Goal: Task Accomplishment & Management: Use online tool/utility

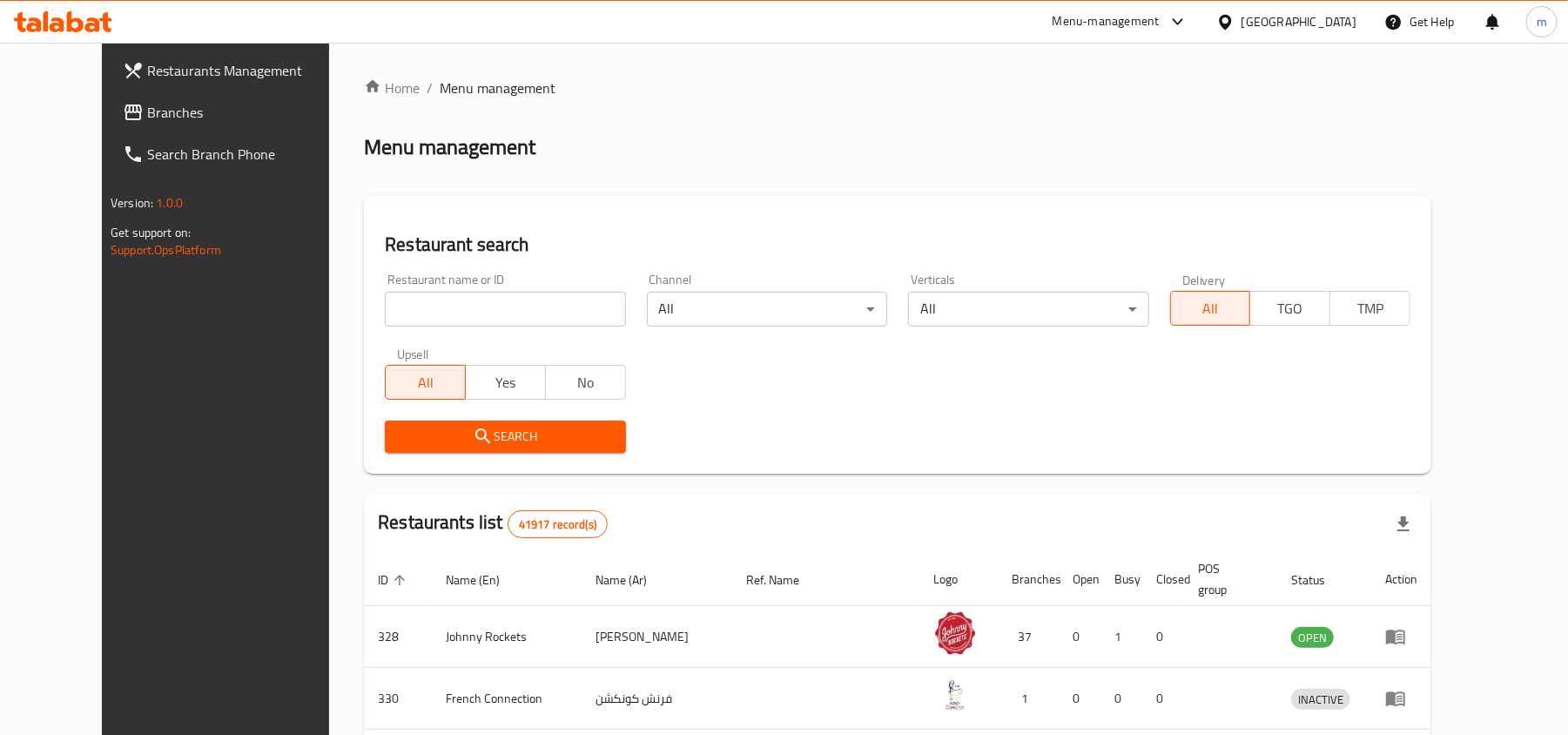
click at [147, 108] on span "Branches" at bounding box center [248, 112] width 202 height 21
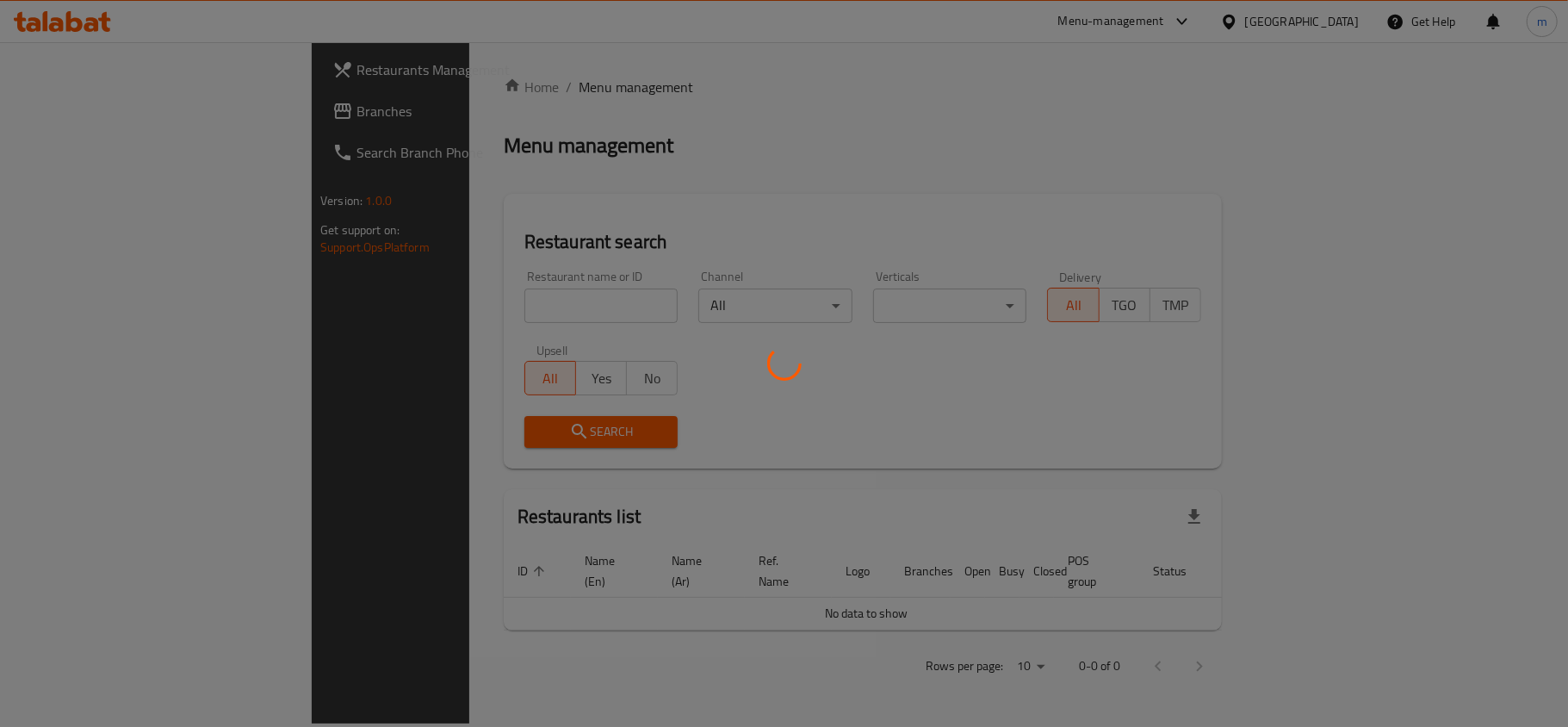
click at [1075, 121] on div at bounding box center [784, 363] width 1568 height 727
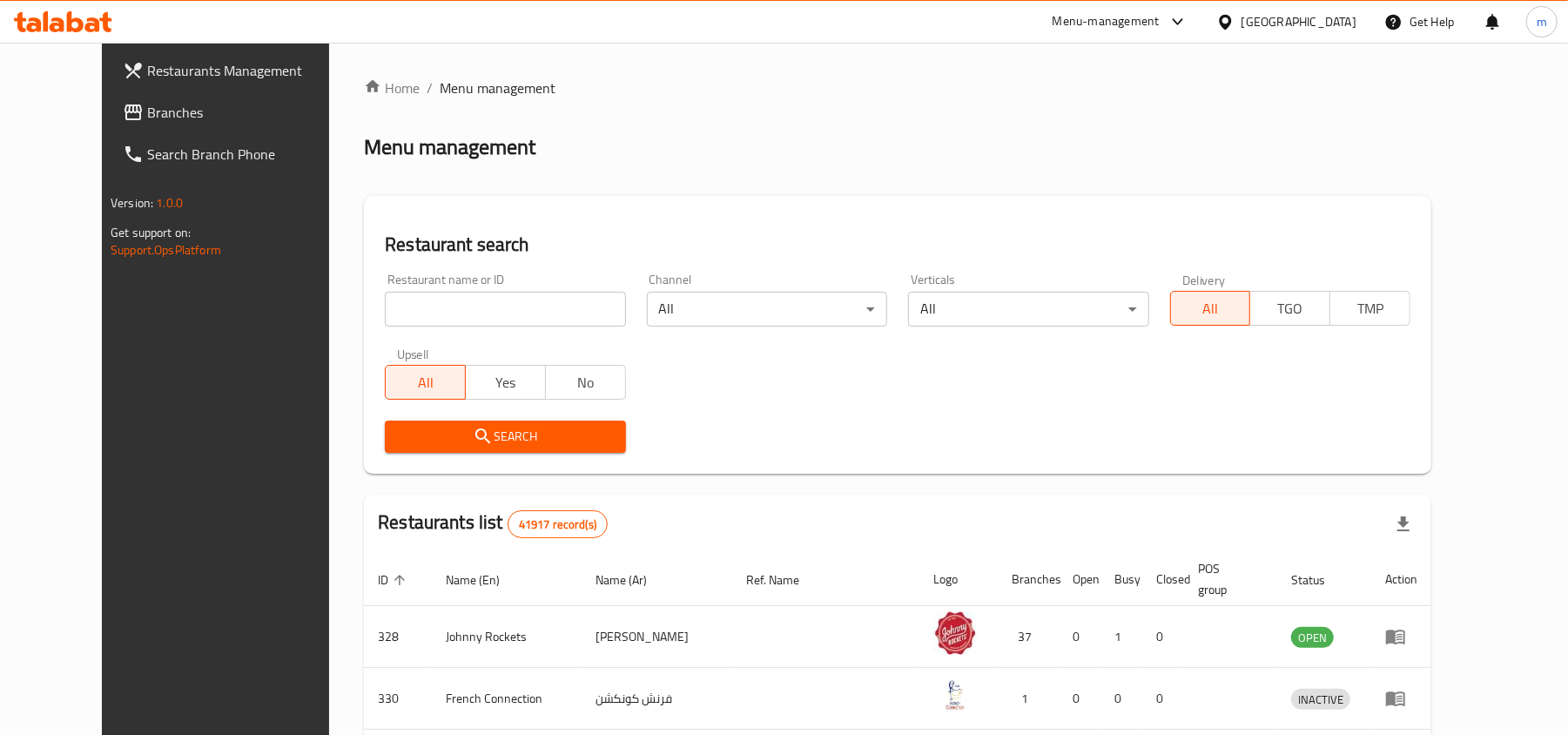
click at [1164, 42] on div "​ Menu-management United Arab Emirates Get Help m Restaurants Management Branch…" at bounding box center [784, 388] width 1568 height 692
click at [1136, 31] on div "Menu-management" at bounding box center [1106, 21] width 107 height 21
click at [984, 116] on div "Global Quality Control Center" at bounding box center [1022, 117] width 153 height 19
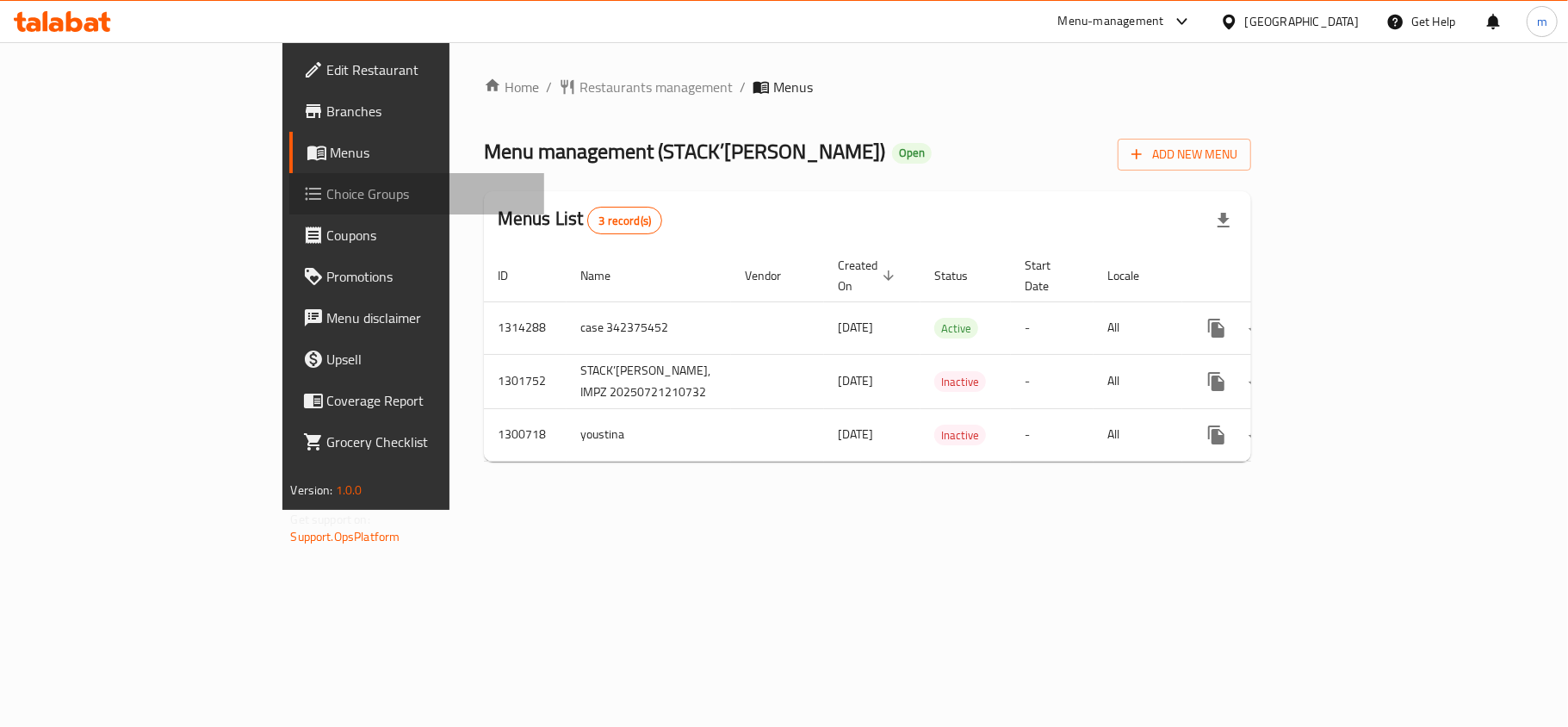
click at [328, 197] on span "Choice Groups" at bounding box center [429, 194] width 203 height 21
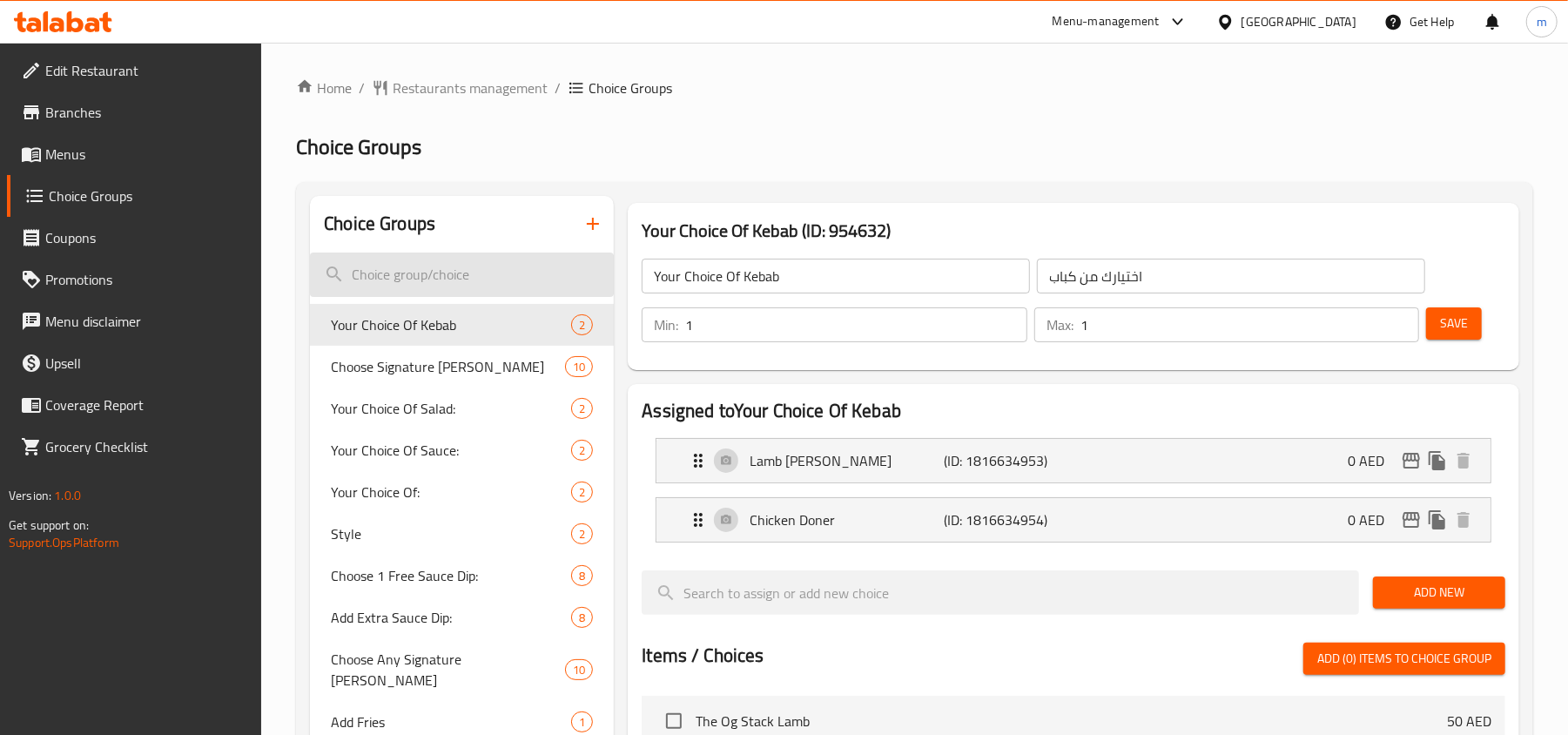
click at [376, 266] on input "search" at bounding box center [462, 274] width 304 height 44
paste input "Choose 1 Free Sauce Dip:"
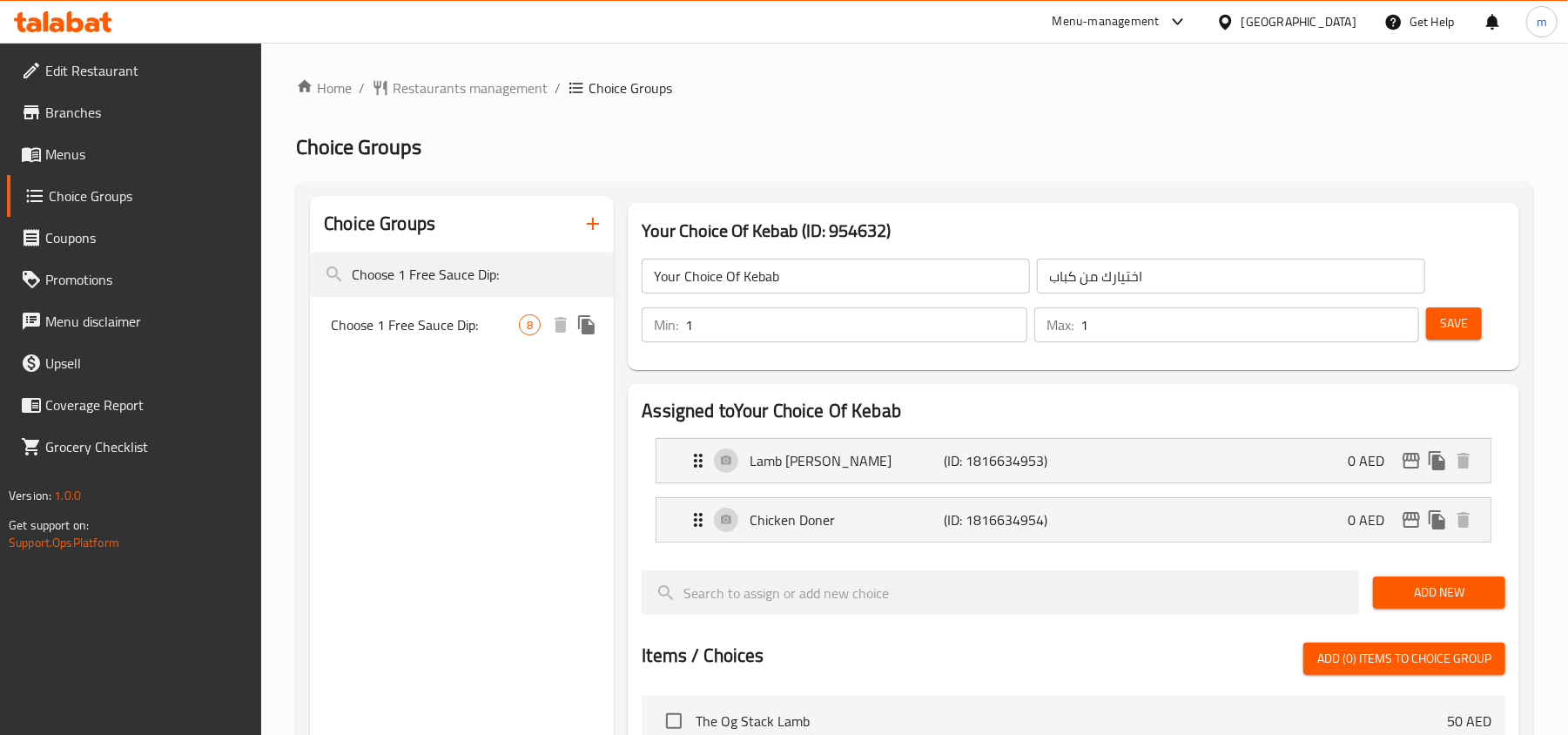
type input "Choose 1 Free Sauce Dip:"
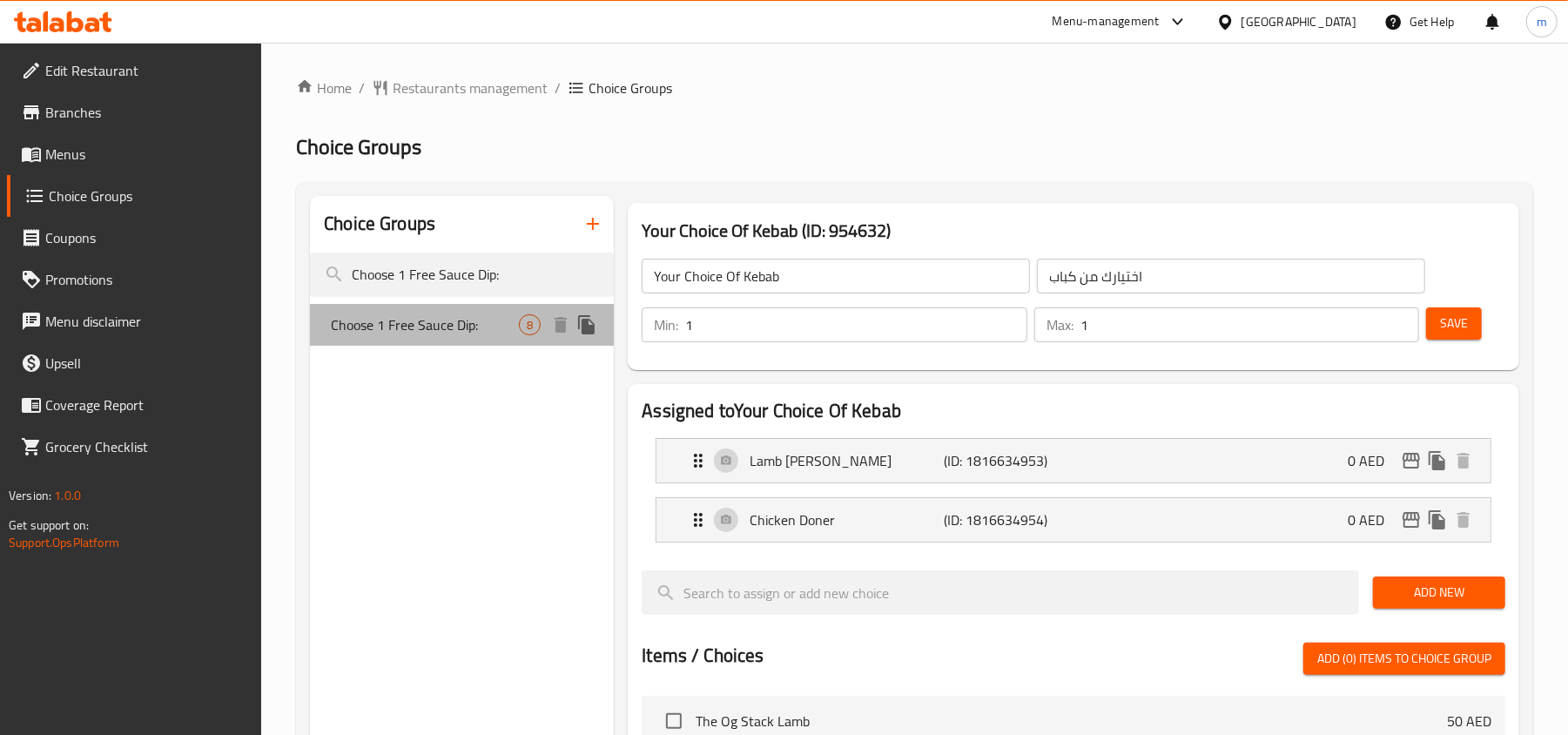
click at [406, 332] on span "Choose 1 Free Sauce Dip:" at bounding box center [425, 325] width 188 height 21
type input "Choose 1 Free Sauce Dip:"
type input "اختر 1 صوص تغميس مجاني:"
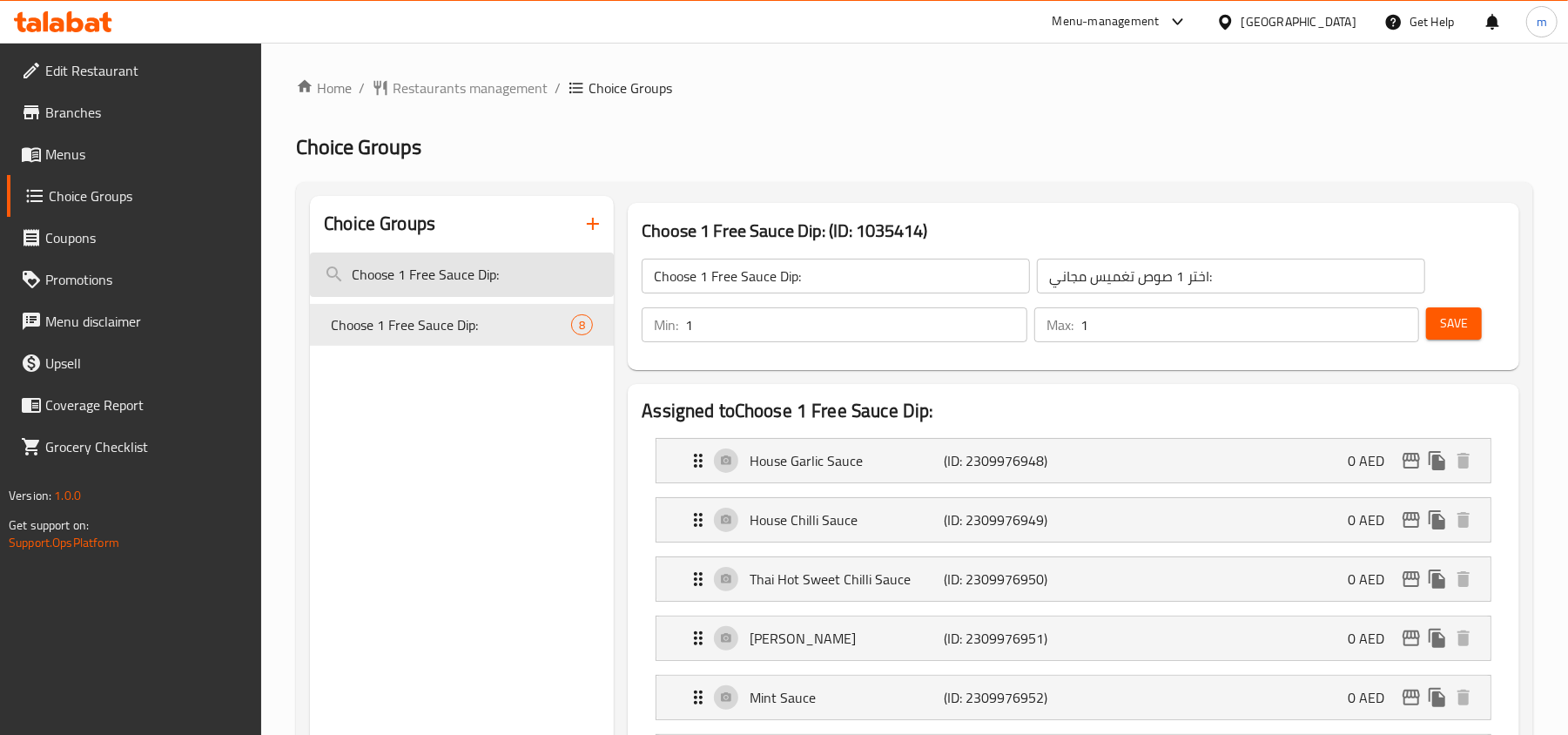
click at [482, 279] on input "Choose 1 Free Sauce Dip:" at bounding box center [462, 274] width 304 height 44
paste input "Add Extra"
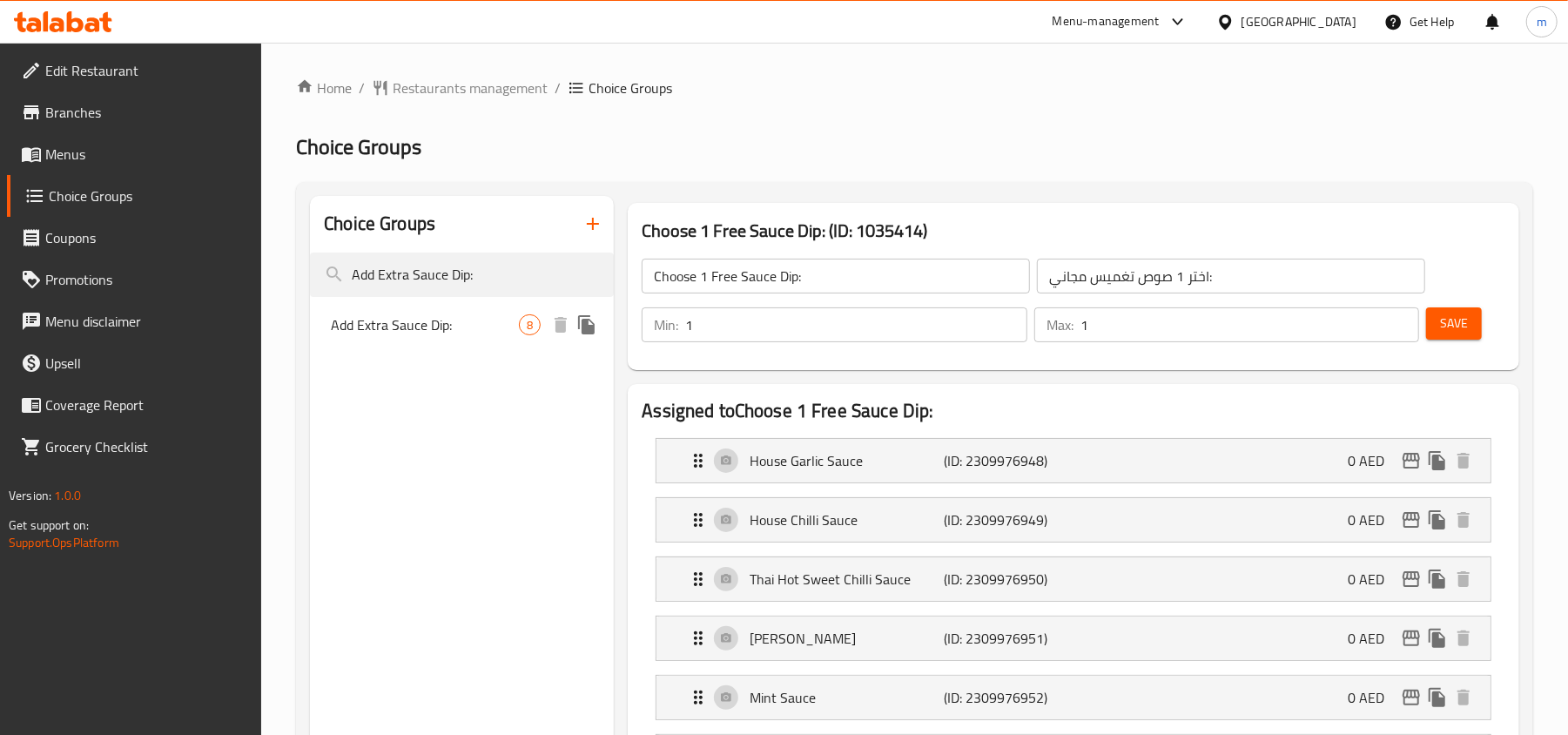
type input "Add Extra Sauce Dip:"
click at [432, 325] on span "Add Extra Sauce Dip:" at bounding box center [425, 325] width 188 height 21
type input "Add Extra Sauce Dip:"
type input "أضف صوص تغميس إضافي:"
type input "0"
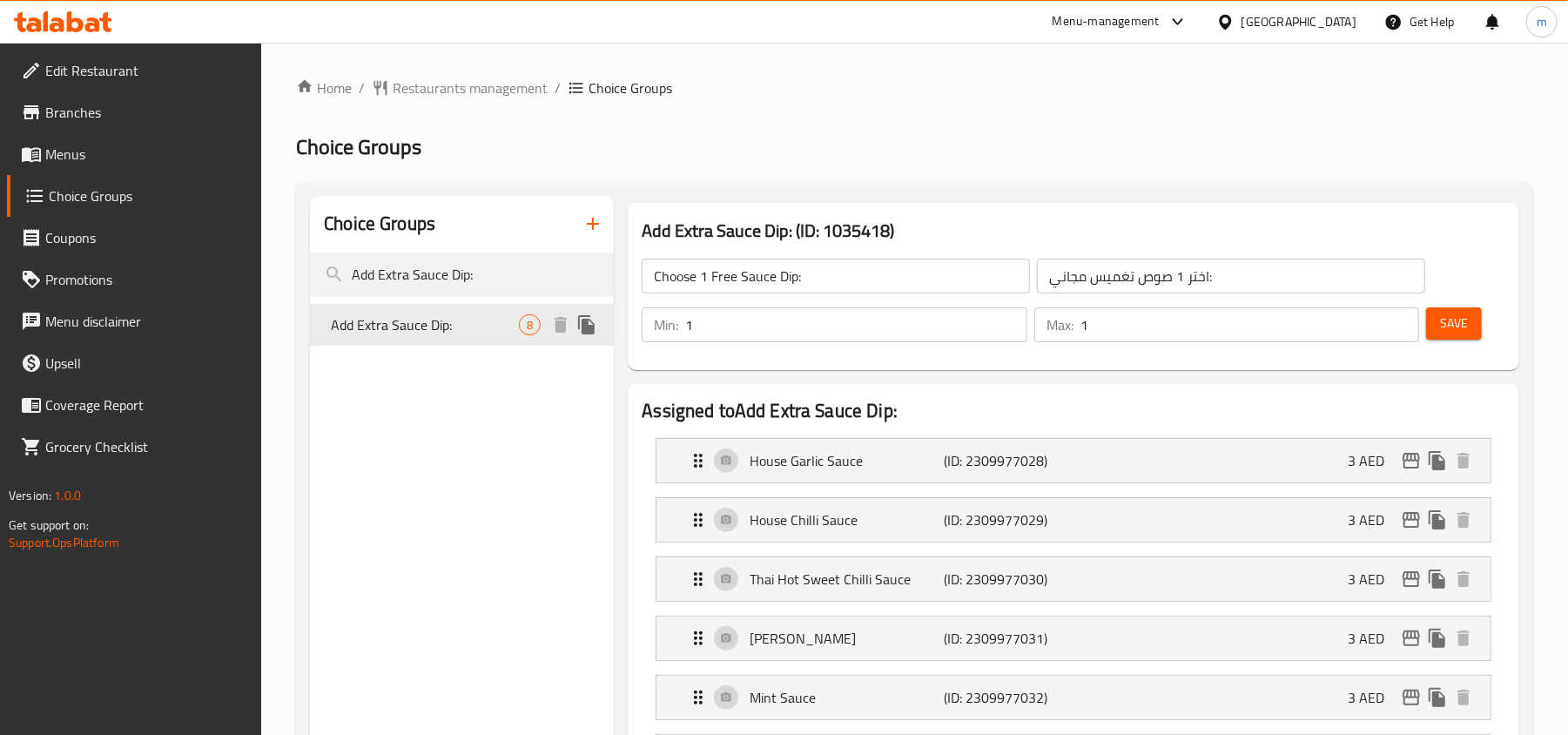
type input "0"
click at [457, 92] on span "Restaurants management" at bounding box center [470, 87] width 155 height 21
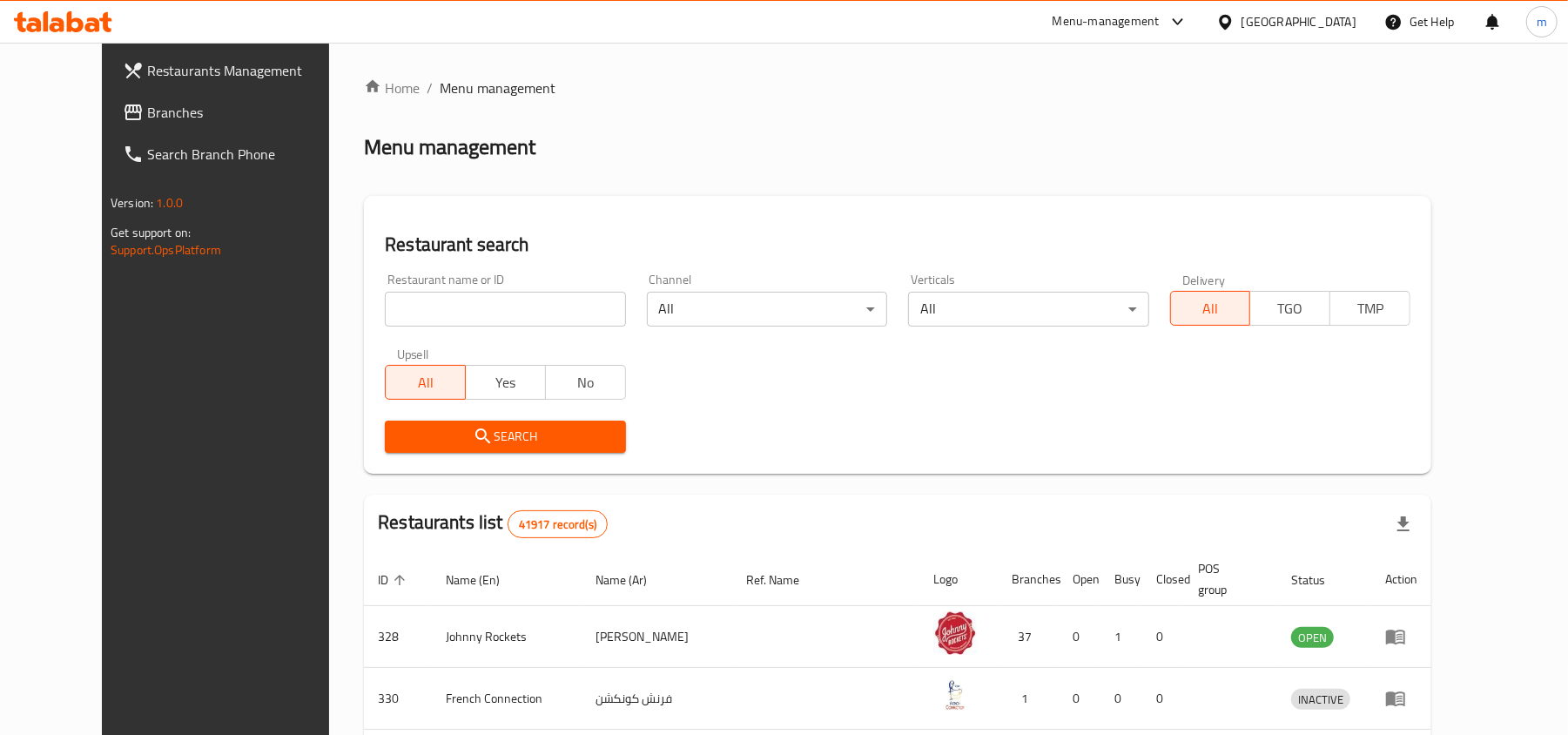
click at [147, 112] on span "Branches" at bounding box center [248, 112] width 202 height 21
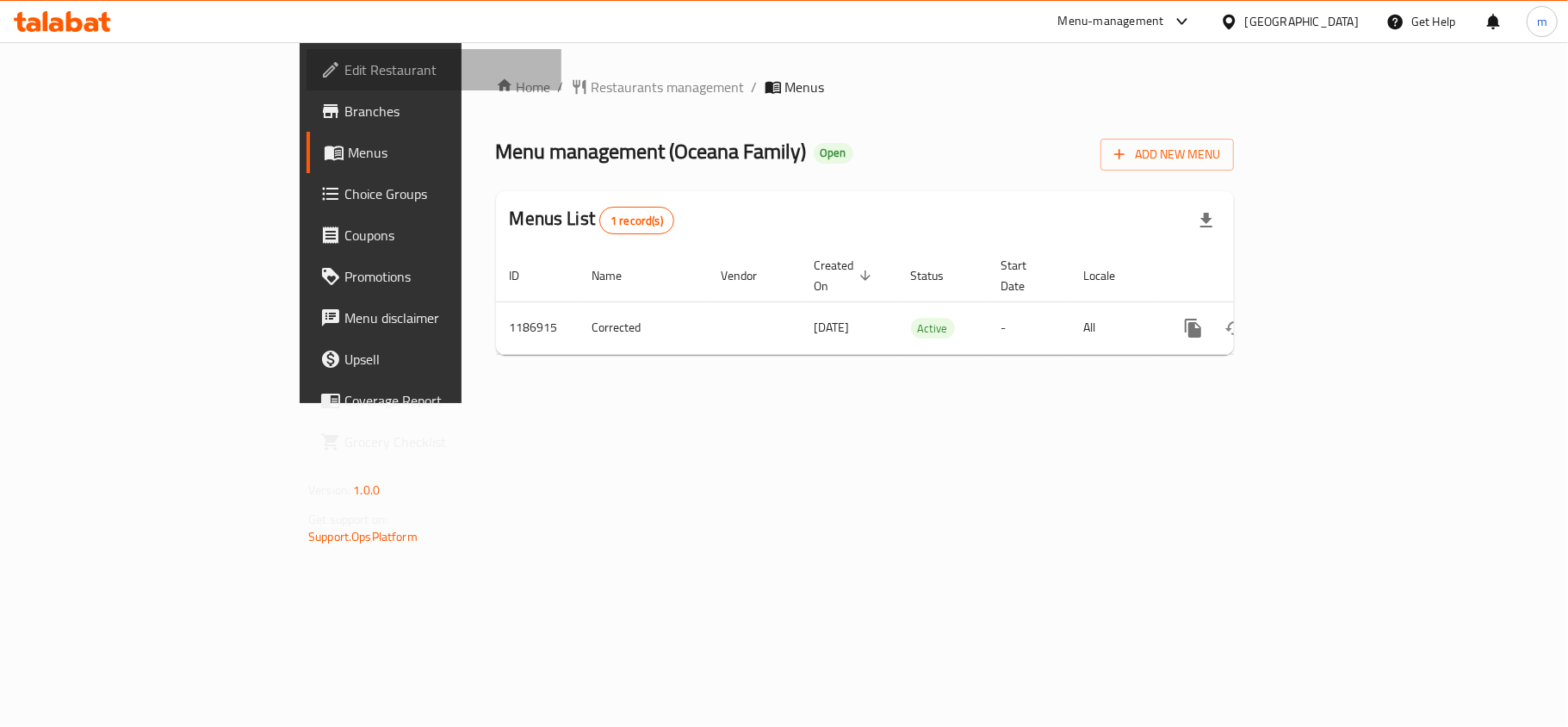
click at [307, 80] on link "Edit Restaurant" at bounding box center [434, 69] width 255 height 41
click at [345, 69] on span "Edit Restaurant" at bounding box center [446, 69] width 203 height 21
